Goal: Information Seeking & Learning: Learn about a topic

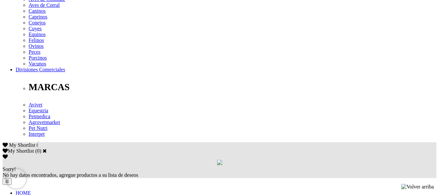
scroll to position [31, 0]
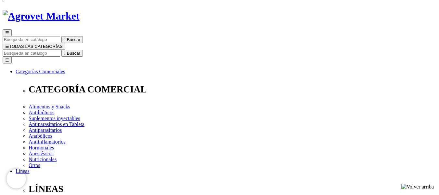
drag, startPoint x: 443, startPoint y: 34, endPoint x: 436, endPoint y: 3, distance: 32.2
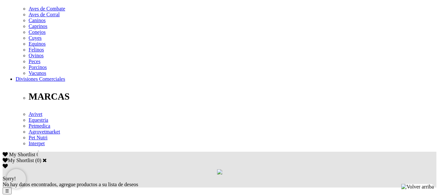
scroll to position [284, 0]
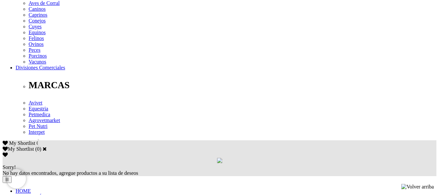
scroll to position [289, 0]
